Goal: Task Accomplishment & Management: Use online tool/utility

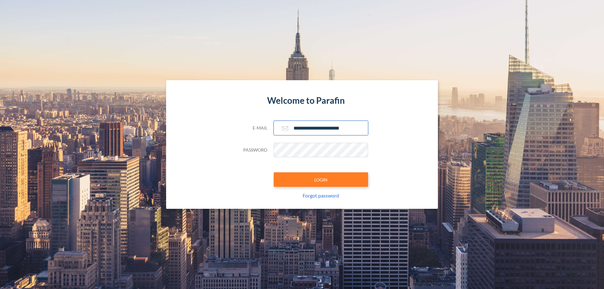
type input "**********"
click at [321, 180] on button "LOGIN" at bounding box center [321, 179] width 94 height 14
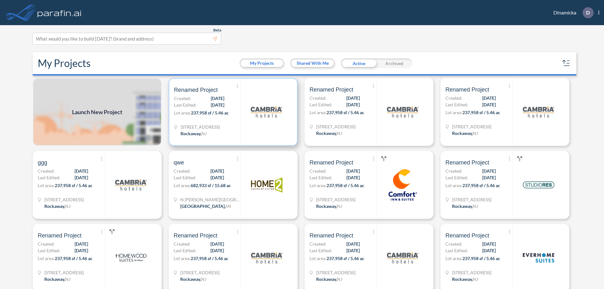
scroll to position [2, 0]
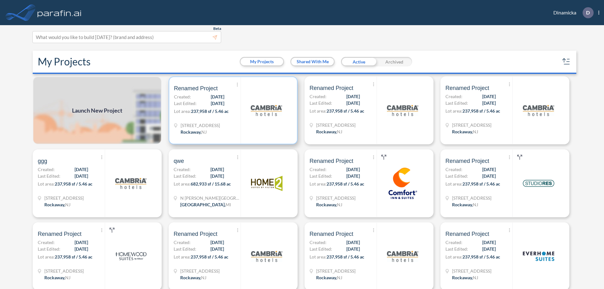
click at [232, 110] on p "Lot area: 237,958 sf / 5.46 ac" at bounding box center [207, 112] width 67 height 9
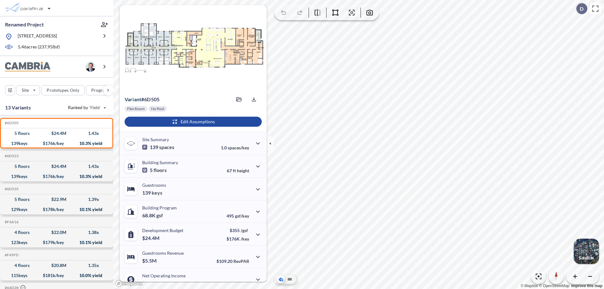
scroll to position [32, 0]
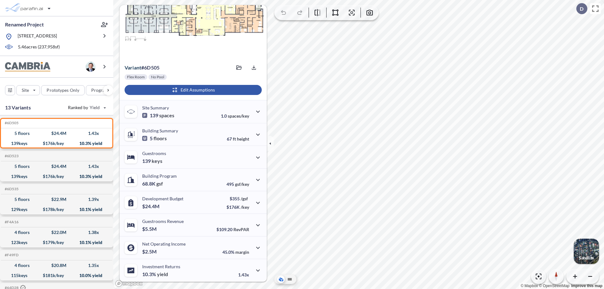
click at [192, 90] on div "button" at bounding box center [193, 90] width 137 height 10
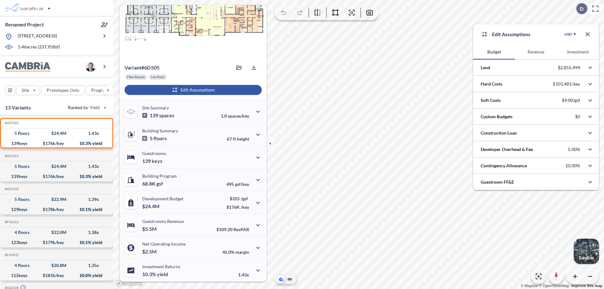
click at [536, 52] on button "Revenue" at bounding box center [536, 51] width 42 height 15
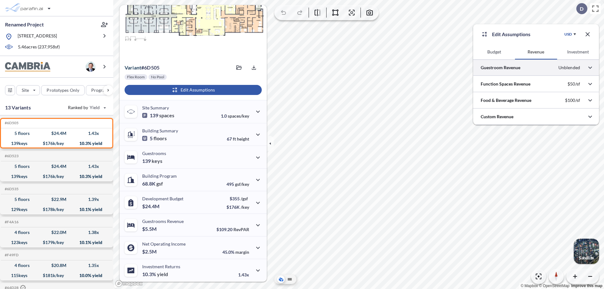
click at [536, 68] on div at bounding box center [536, 67] width 126 height 16
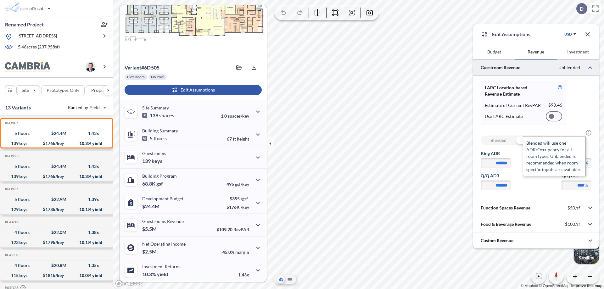
click at [589, 133] on span "?" at bounding box center [589, 133] width 6 height 6
